Goal: Information Seeking & Learning: Learn about a topic

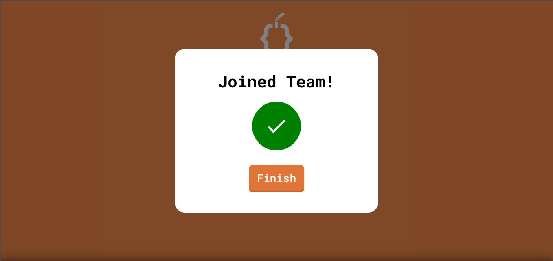
click at [285, 176] on link "Finish" at bounding box center [276, 178] width 55 height 27
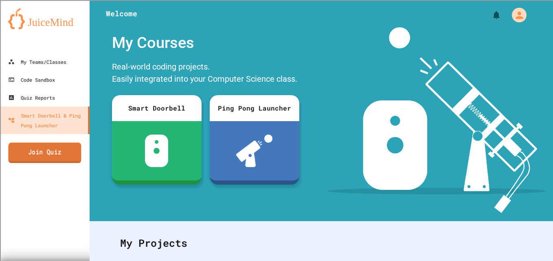
click at [59, 152] on link "Join Quiz" at bounding box center [44, 153] width 73 height 20
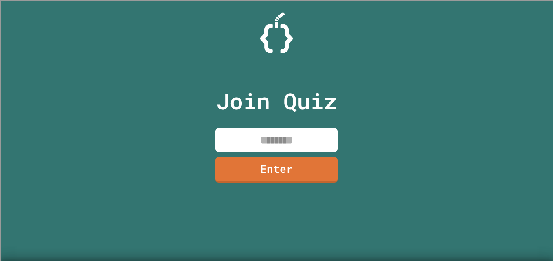
click at [269, 136] on input at bounding box center [276, 140] width 122 height 24
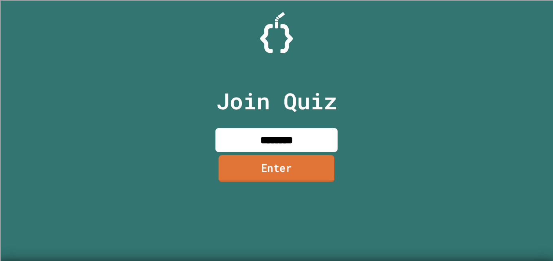
type input "********"
click at [302, 169] on link "Enter" at bounding box center [277, 168] width 116 height 27
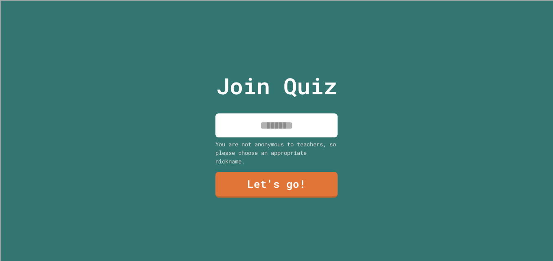
click at [261, 130] on input at bounding box center [276, 126] width 122 height 24
type input "*****"
click at [308, 182] on link "Let's go!" at bounding box center [277, 184] width 126 height 27
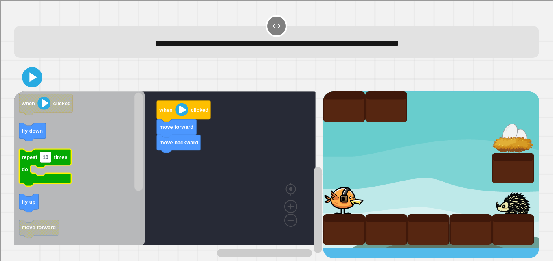
click at [57, 164] on icon "Blockly Workspace" at bounding box center [45, 167] width 52 height 37
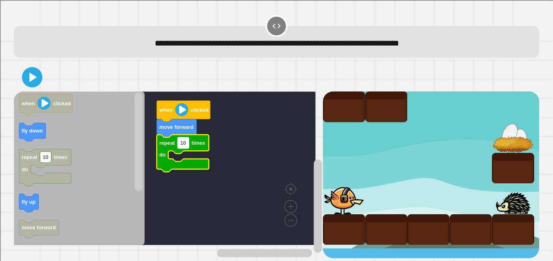
click at [180, 144] on text "10" at bounding box center [183, 143] width 6 height 6
type input "*"
click at [106, 173] on icon "Blockly Workspace" at bounding box center [79, 169] width 131 height 154
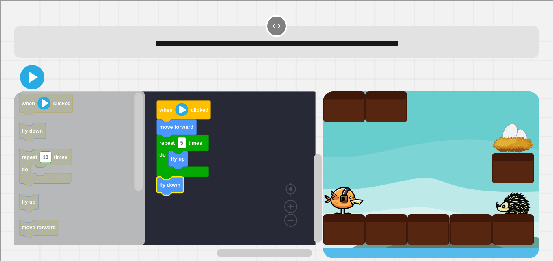
click at [34, 81] on icon at bounding box center [32, 78] width 20 height 20
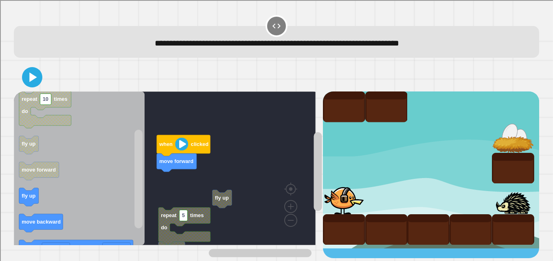
click at [147, 170] on div "when clicked move forward repeat 5 times do fly down fly up when clicked fly do…" at bounding box center [168, 175] width 309 height 167
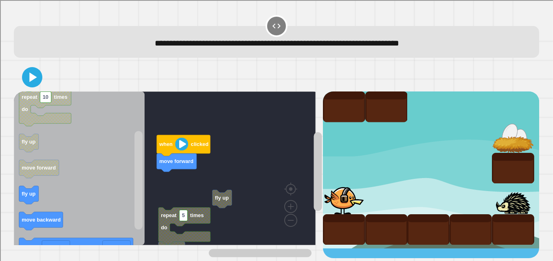
click at [80, 168] on icon "when clicked fly down repeat 10 times do fly up move forward fly up move backwa…" at bounding box center [79, 169] width 131 height 154
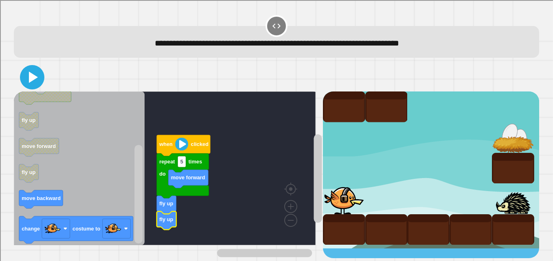
click at [36, 83] on icon at bounding box center [32, 78] width 20 height 20
click at [184, 164] on rect "Blockly Workspace" at bounding box center [181, 161] width 8 height 11
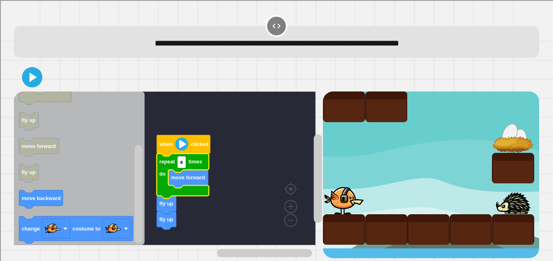
type input "*"
click at [239, 200] on div "**********" at bounding box center [276, 130] width 553 height 261
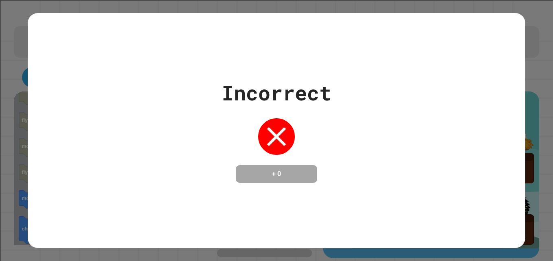
click at [182, 105] on div "Incorrect + 0" at bounding box center [276, 130] width 497 height 105
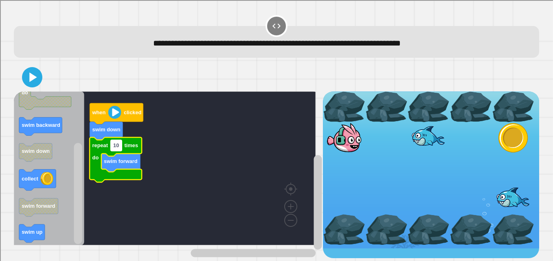
click at [119, 149] on text "10" at bounding box center [116, 145] width 6 height 6
type input "*"
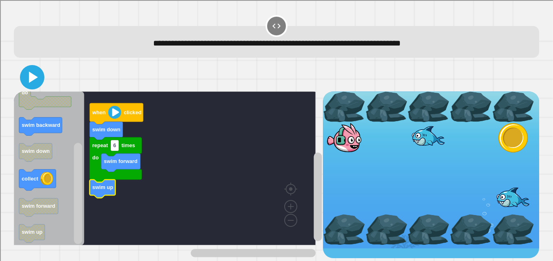
click at [33, 81] on icon at bounding box center [32, 78] width 20 height 20
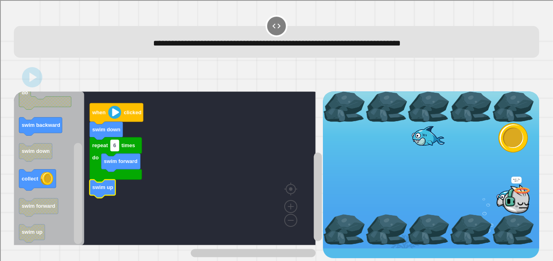
click at [118, 151] on rect "Blockly Workspace" at bounding box center [115, 145] width 8 height 11
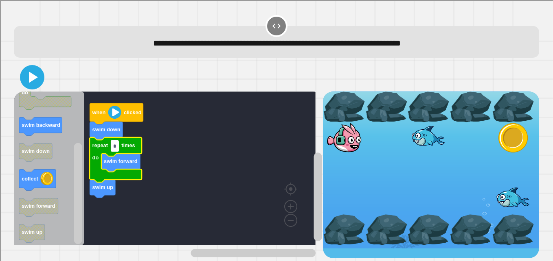
type input "*"
click at [31, 83] on icon at bounding box center [32, 78] width 20 height 20
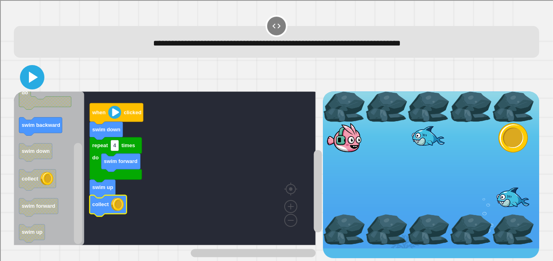
click at [34, 81] on icon at bounding box center [32, 78] width 20 height 20
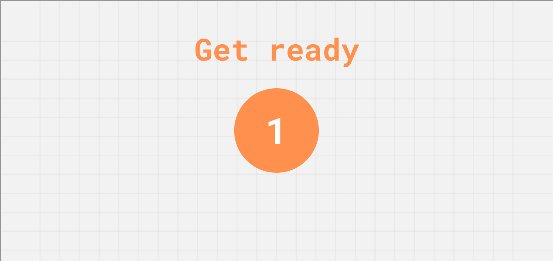
click at [302, 103] on div "1" at bounding box center [276, 130] width 85 height 85
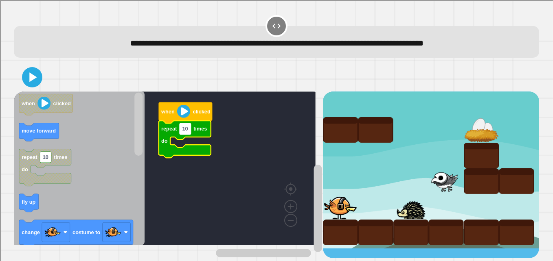
click at [186, 132] on text "10" at bounding box center [185, 129] width 6 height 6
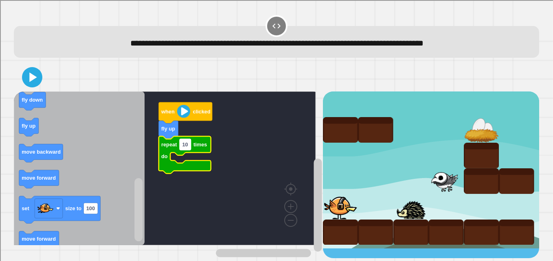
click at [185, 148] on text "10" at bounding box center [185, 145] width 6 height 6
type input "*"
click at [174, 156] on rect "Blockly Workspace" at bounding box center [165, 169] width 302 height 154
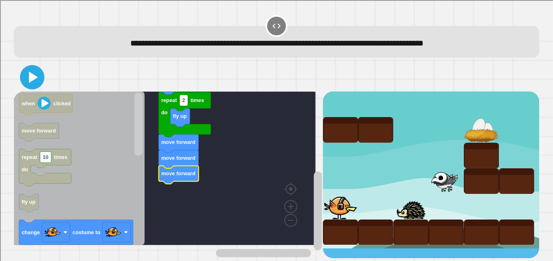
click at [38, 77] on icon at bounding box center [32, 78] width 20 height 20
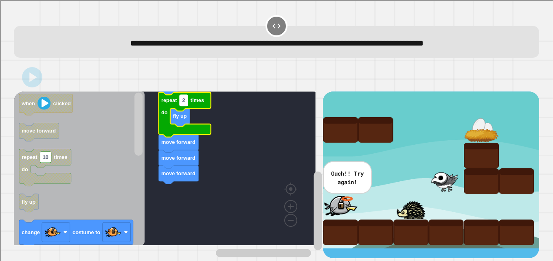
click at [185, 103] on text "2" at bounding box center [183, 100] width 3 height 6
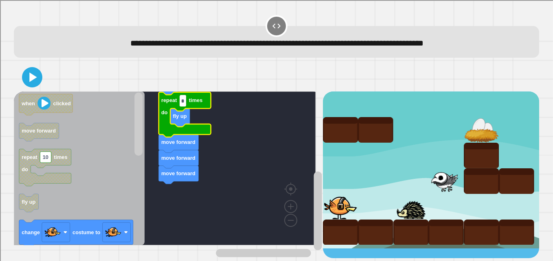
type input "*"
click at [38, 86] on icon at bounding box center [32, 77] width 19 height 19
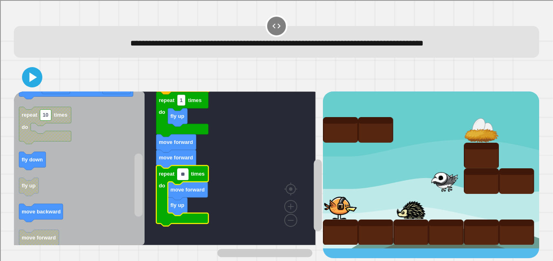
type input "*"
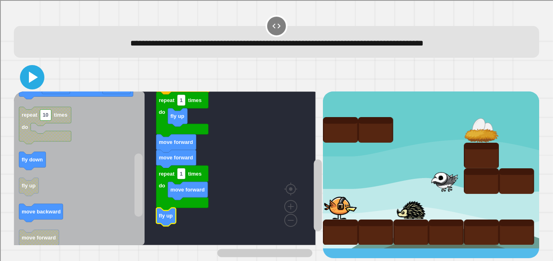
click at [36, 81] on icon at bounding box center [32, 78] width 20 height 20
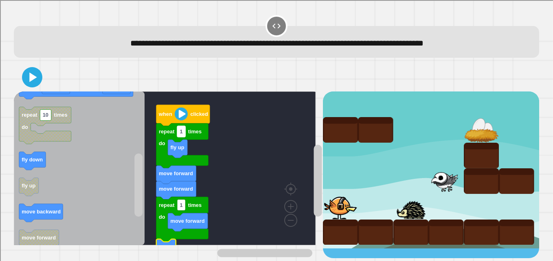
click at [183, 134] on rect "Blockly Workspace" at bounding box center [181, 131] width 8 height 11
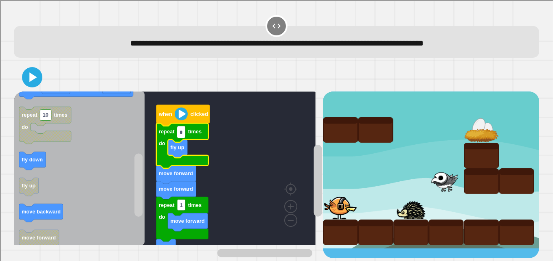
type input "*"
click at [28, 83] on icon at bounding box center [32, 78] width 20 height 20
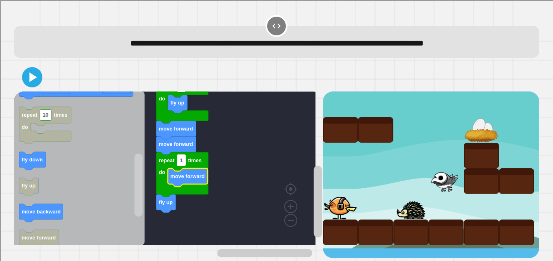
click at [182, 166] on rect "Blockly Workspace" at bounding box center [181, 160] width 8 height 11
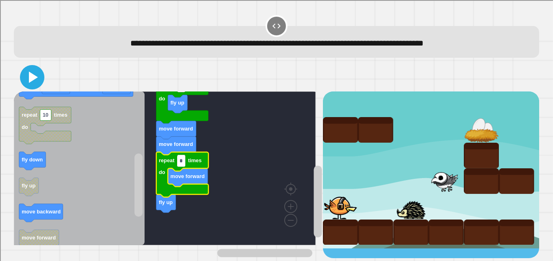
type input "*"
click at [37, 81] on icon at bounding box center [32, 78] width 20 height 20
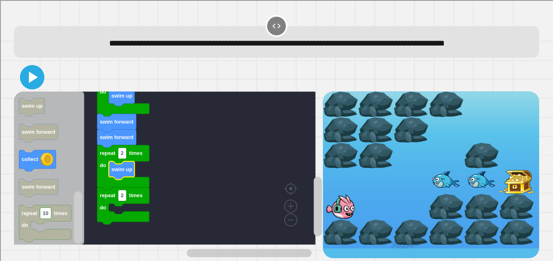
click at [33, 87] on icon at bounding box center [32, 78] width 20 height 20
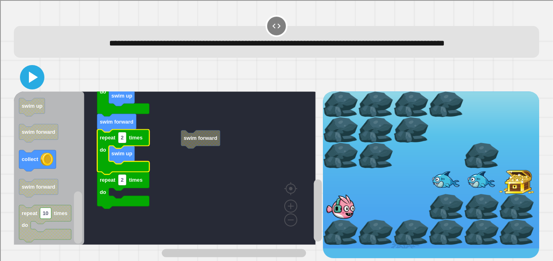
click at [30, 83] on icon at bounding box center [33, 77] width 9 height 11
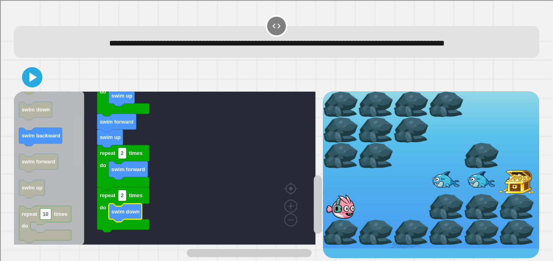
scroll to position [13, 0]
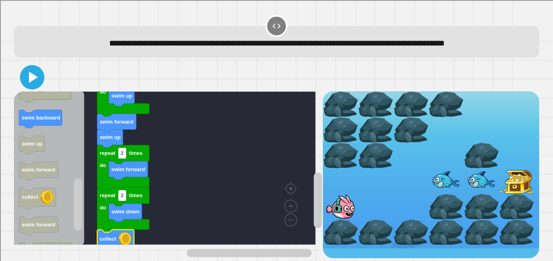
click at [31, 83] on icon at bounding box center [33, 77] width 9 height 11
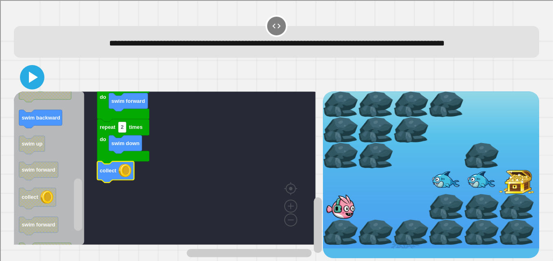
click at [31, 80] on icon at bounding box center [33, 77] width 9 height 11
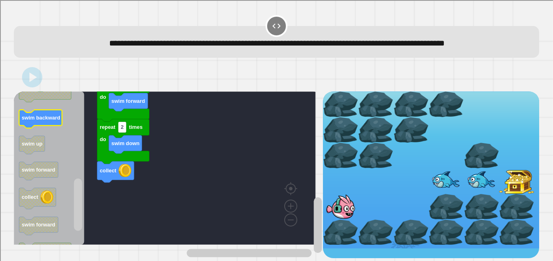
click at [34, 126] on icon "Blockly Workspace" at bounding box center [40, 119] width 43 height 18
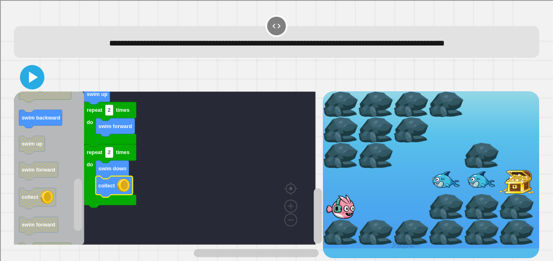
click at [35, 83] on icon at bounding box center [32, 78] width 20 height 20
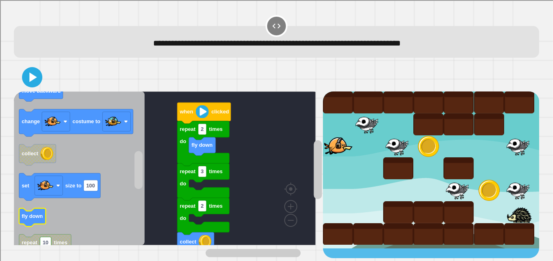
click at [31, 218] on text "fly down" at bounding box center [32, 216] width 21 height 6
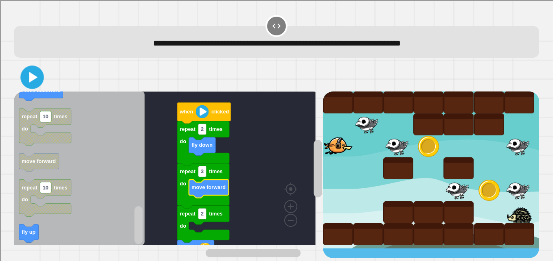
click at [30, 76] on icon at bounding box center [33, 77] width 9 height 11
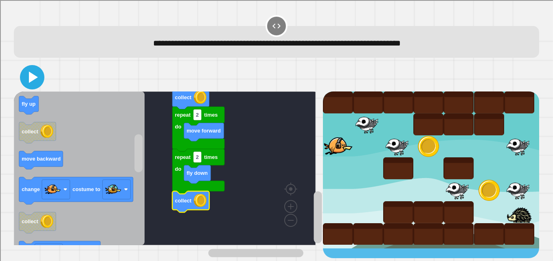
click at [32, 83] on icon at bounding box center [32, 78] width 20 height 20
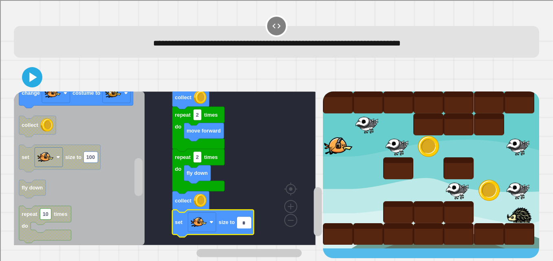
type input "**"
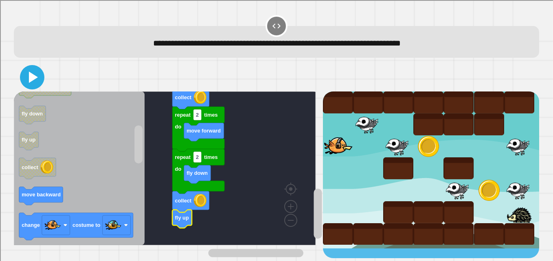
click at [29, 77] on icon at bounding box center [33, 77] width 9 height 11
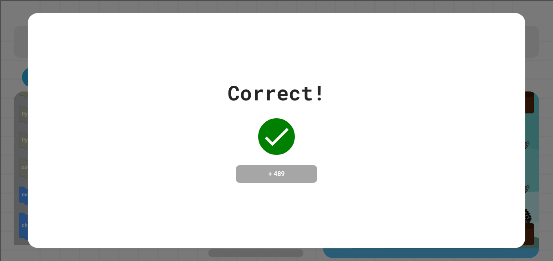
click at [88, 149] on div "Correct! + 489" at bounding box center [276, 130] width 497 height 105
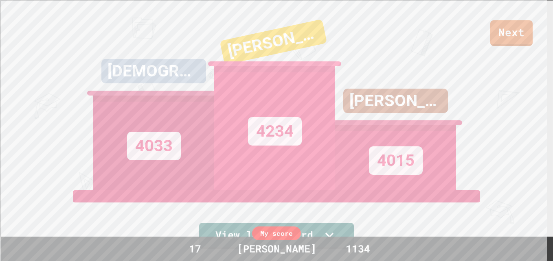
scroll to position [223, 0]
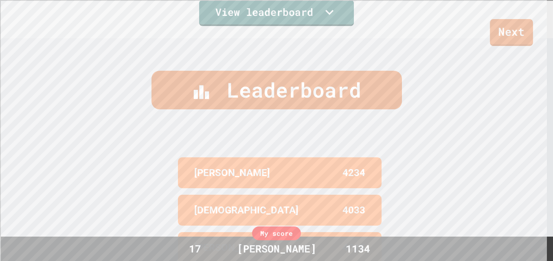
click at [504, 28] on link "Next" at bounding box center [511, 32] width 43 height 27
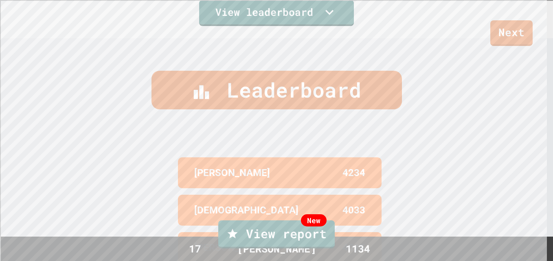
drag, startPoint x: 504, startPoint y: 28, endPoint x: 505, endPoint y: 22, distance: 7.0
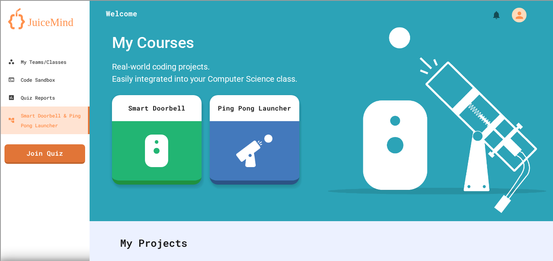
click at [199, 58] on div "My Courses" at bounding box center [205, 42] width 195 height 31
click at [40, 153] on link "Join Quiz" at bounding box center [45, 153] width 82 height 20
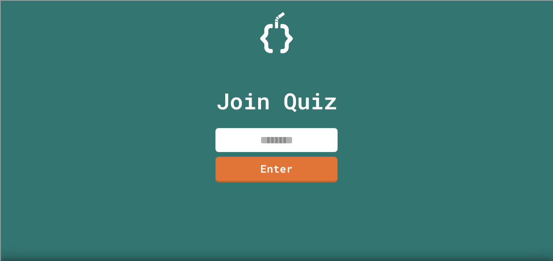
click at [263, 145] on input at bounding box center [276, 140] width 122 height 24
type input "*"
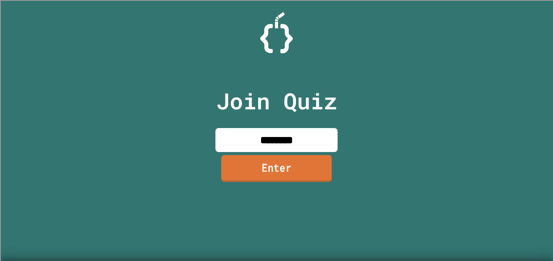
type input "********"
click at [251, 162] on link "Enter" at bounding box center [276, 168] width 111 height 27
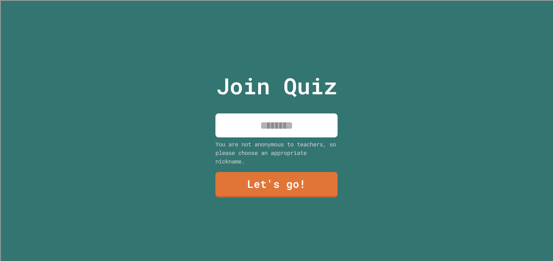
click at [264, 124] on input at bounding box center [276, 126] width 122 height 24
type input "*****"
click at [292, 177] on link "Let's go!" at bounding box center [276, 184] width 124 height 26
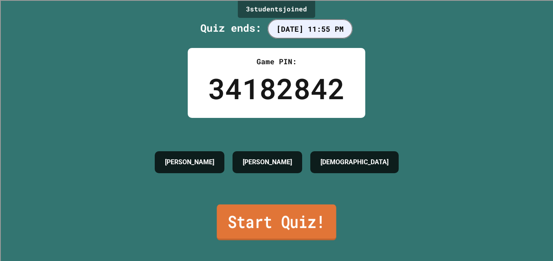
click at [256, 219] on link "Start Quiz!" at bounding box center [276, 223] width 119 height 36
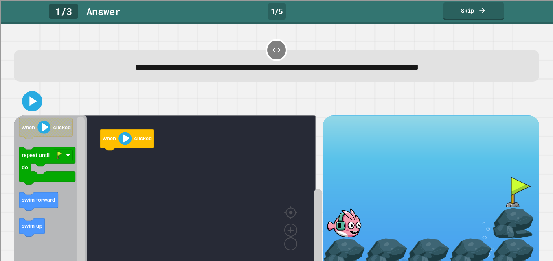
scroll to position [24, 0]
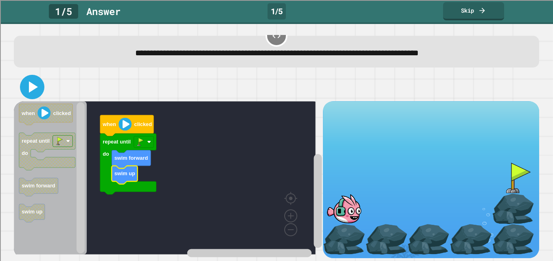
click at [32, 81] on icon at bounding box center [33, 86] width 9 height 11
click at [28, 80] on icon at bounding box center [32, 87] width 20 height 20
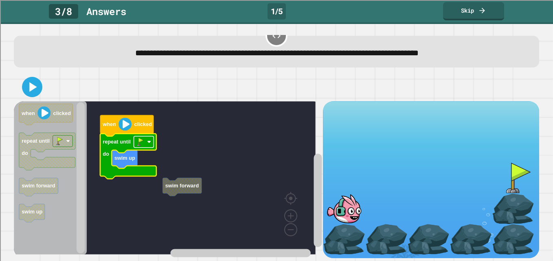
click at [141, 138] on image "Blockly Workspace" at bounding box center [140, 142] width 8 height 8
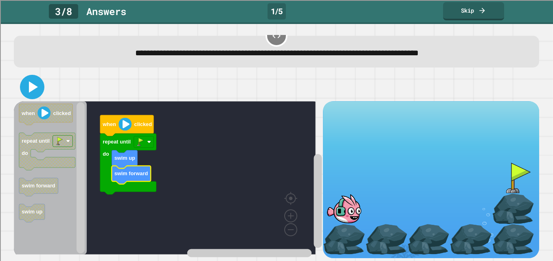
click at [30, 82] on icon at bounding box center [33, 86] width 9 height 11
click at [33, 81] on icon at bounding box center [33, 86] width 9 height 11
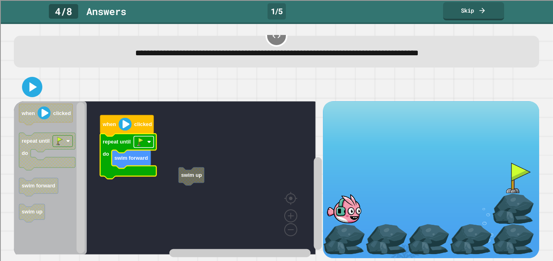
click at [144, 137] on rect "Blockly Workspace" at bounding box center [143, 141] width 20 height 11
click at [181, 148] on rect "Blockly Workspace" at bounding box center [165, 177] width 302 height 153
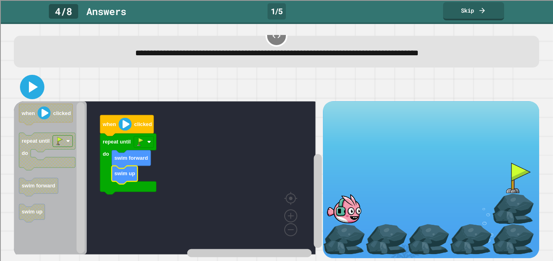
click at [30, 81] on icon at bounding box center [33, 86] width 9 height 11
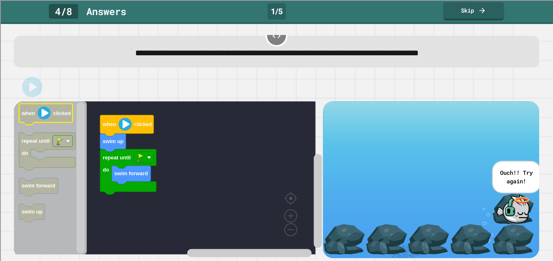
click at [46, 108] on image "Blockly Workspace" at bounding box center [43, 113] width 13 height 13
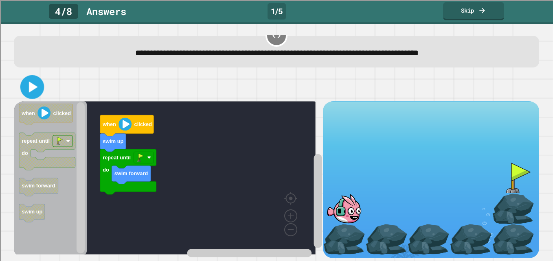
click at [35, 83] on icon at bounding box center [31, 87] width 19 height 19
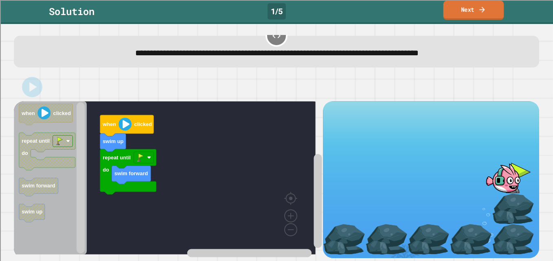
click at [471, 6] on link "Next" at bounding box center [473, 10] width 61 height 19
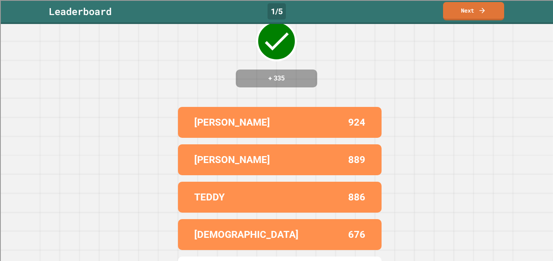
scroll to position [53, 0]
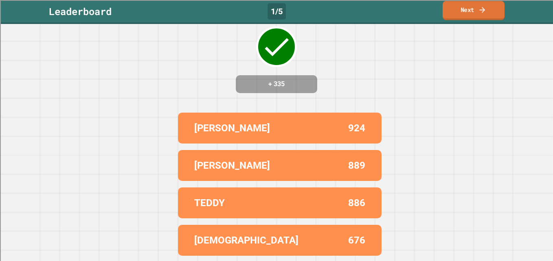
click at [467, 12] on link "Next" at bounding box center [473, 10] width 62 height 19
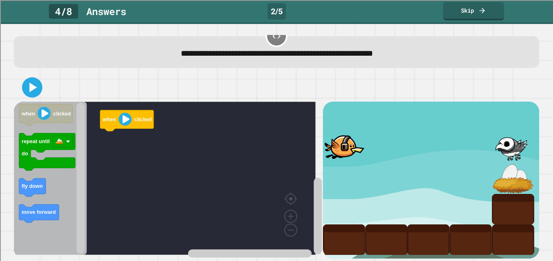
scroll to position [24, 0]
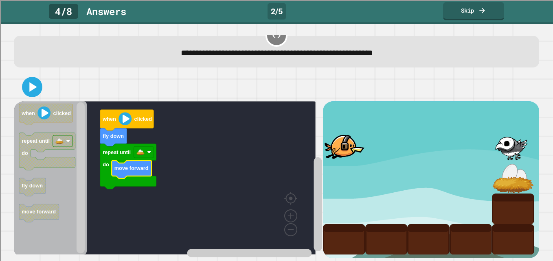
click at [32, 83] on icon at bounding box center [32, 87] width 16 height 16
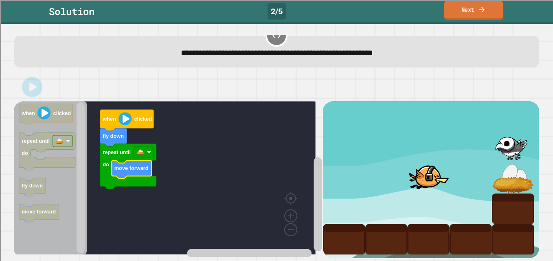
click at [451, 13] on link "Next" at bounding box center [473, 10] width 59 height 19
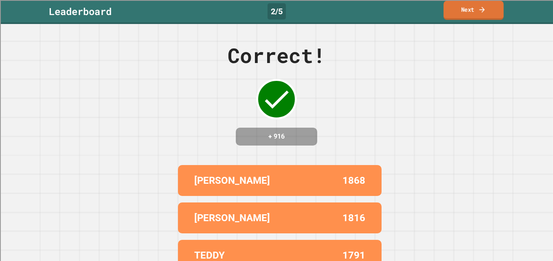
click at [451, 13] on link "Next" at bounding box center [473, 10] width 60 height 19
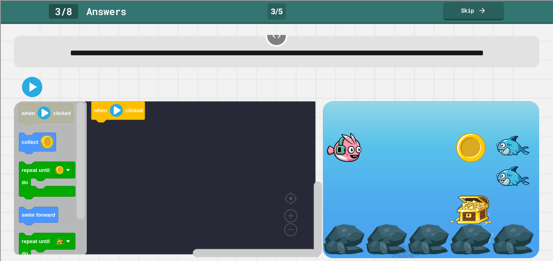
scroll to position [35, 0]
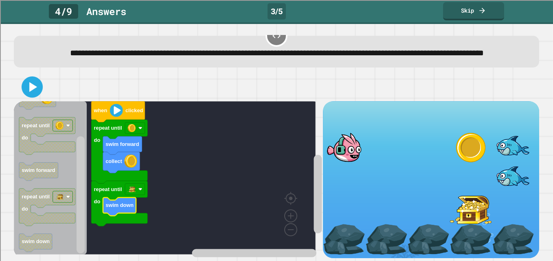
click at [31, 82] on icon at bounding box center [33, 87] width 8 height 10
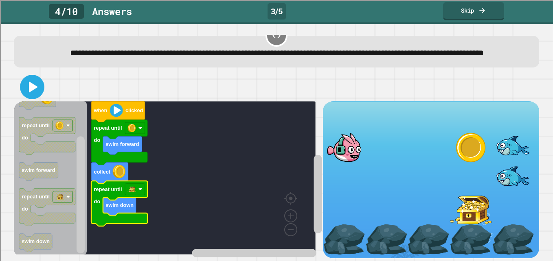
click at [32, 84] on icon at bounding box center [33, 86] width 9 height 11
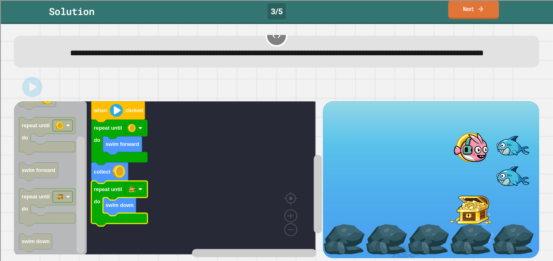
click at [479, 12] on icon at bounding box center [480, 8] width 7 height 9
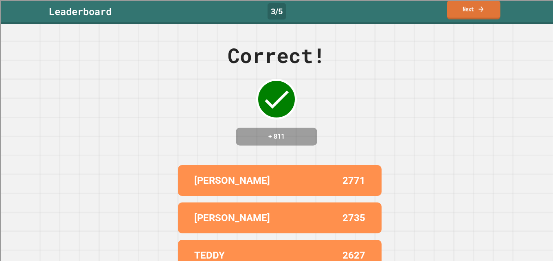
click at [471, 7] on link "Next" at bounding box center [472, 9] width 53 height 19
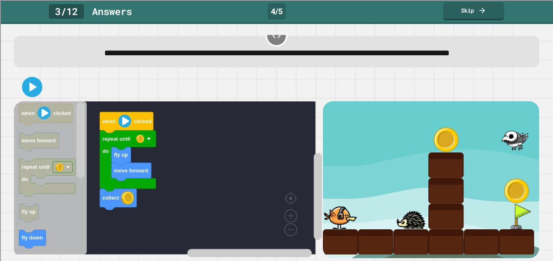
scroll to position [37, 0]
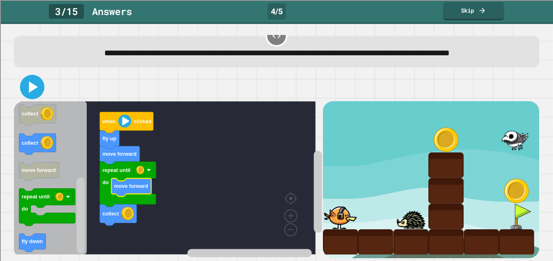
click at [28, 77] on icon at bounding box center [32, 87] width 20 height 20
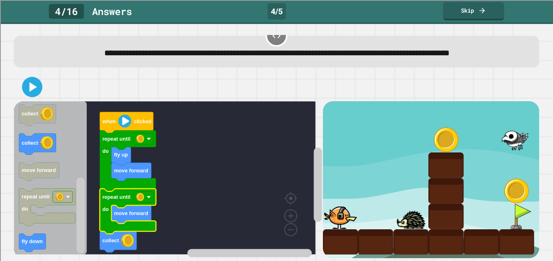
click at [38, 70] on div "when clicked repeat until do fly up move forward collect repeat until do move f…" at bounding box center [276, 165] width 531 height 191
click at [33, 81] on icon at bounding box center [33, 86] width 9 height 11
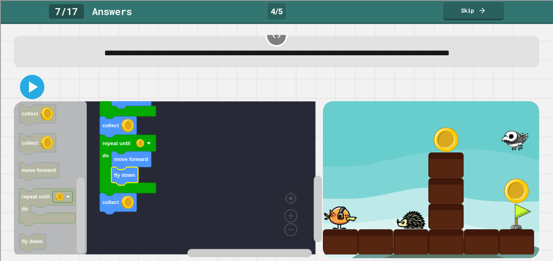
click at [31, 81] on icon at bounding box center [33, 86] width 9 height 11
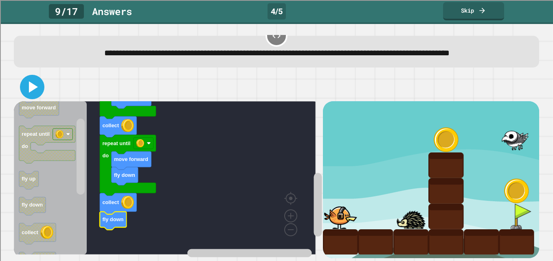
drag, startPoint x: 33, startPoint y: 85, endPoint x: 0, endPoint y: 15, distance: 77.6
click at [30, 77] on icon at bounding box center [32, 87] width 20 height 20
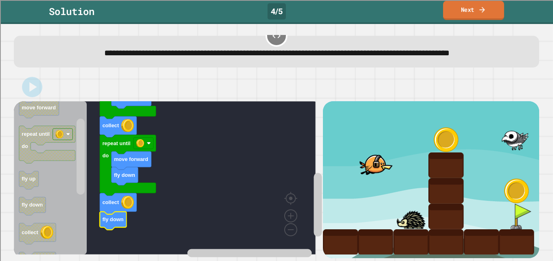
click at [494, 14] on link "Next" at bounding box center [473, 10] width 61 height 19
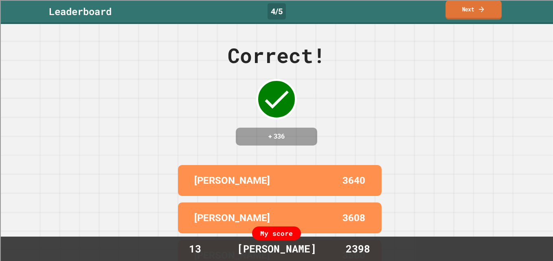
click at [453, 11] on link "Next" at bounding box center [473, 9] width 56 height 19
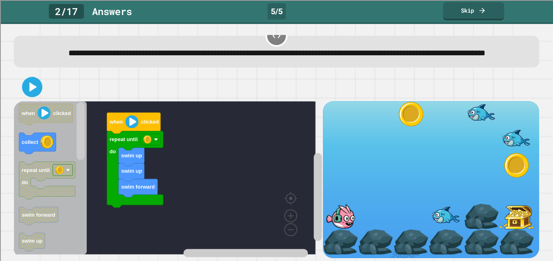
scroll to position [29, 0]
click at [31, 92] on icon at bounding box center [32, 87] width 18 height 18
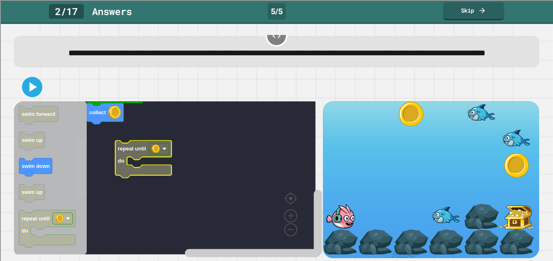
scroll to position [37, 0]
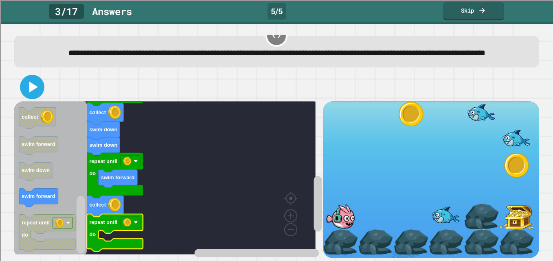
click at [33, 77] on icon at bounding box center [32, 87] width 20 height 20
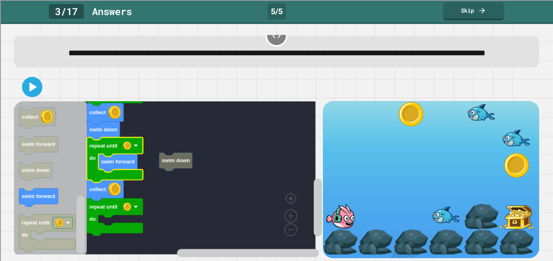
click at [166, 171] on rect "Blockly Workspace" at bounding box center [165, 177] width 302 height 153
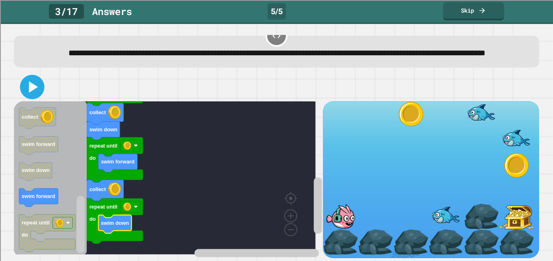
click at [35, 81] on icon at bounding box center [32, 87] width 20 height 20
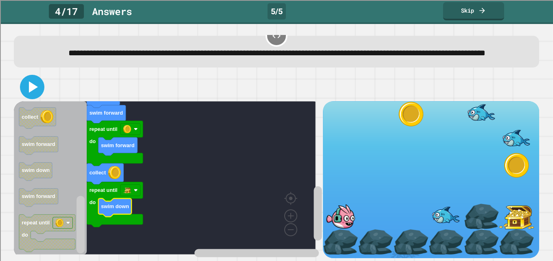
click at [28, 79] on icon at bounding box center [32, 87] width 20 height 20
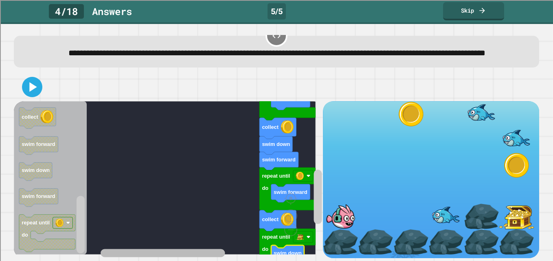
click at [119, 248] on g "Blockly Workspace" at bounding box center [210, 253] width 218 height 10
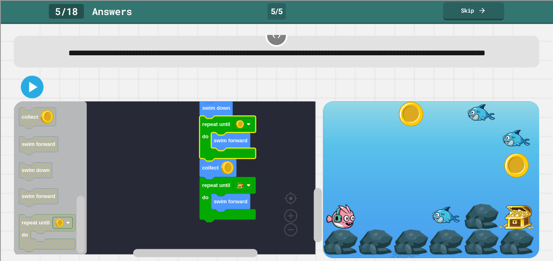
click at [30, 82] on icon at bounding box center [33, 87] width 8 height 11
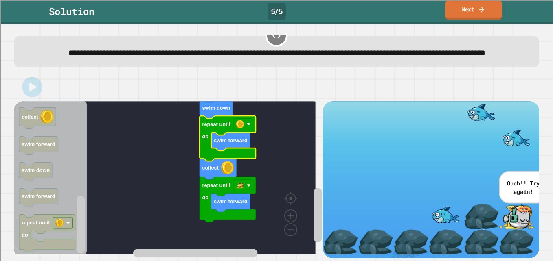
click at [463, 13] on link "Next" at bounding box center [473, 9] width 57 height 19
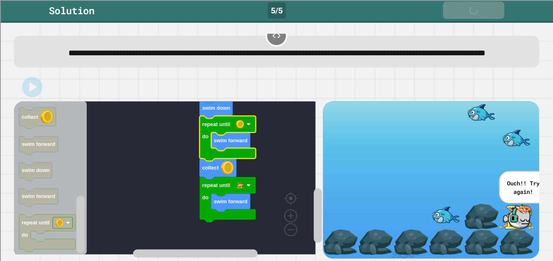
scroll to position [36, 0]
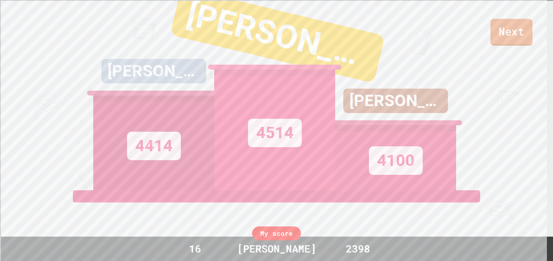
click at [497, 27] on link "Next" at bounding box center [511, 32] width 42 height 27
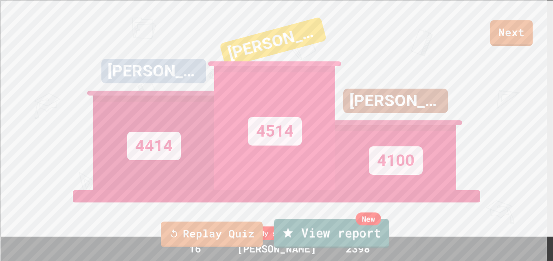
click at [334, 236] on link "New View report" at bounding box center [331, 233] width 115 height 29
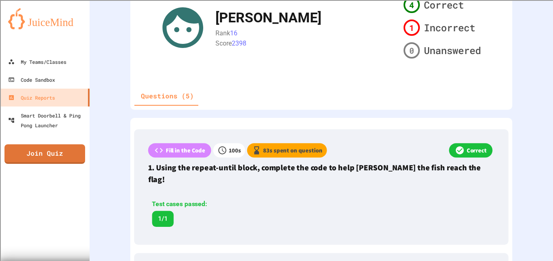
scroll to position [133, 0]
click at [138, 0] on div "Assigned Running Repeat-until blocks Join quiz [PERSON_NAME] 16 Score 2398 4 Co…" at bounding box center [321, 8] width 382 height 202
